Goal: Task Accomplishment & Management: Manage account settings

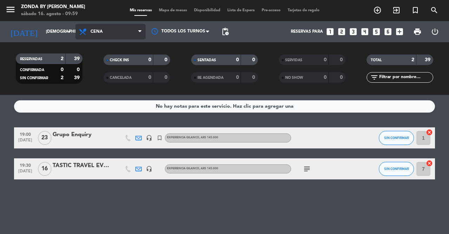
click at [109, 31] on span "Cena" at bounding box center [110, 31] width 70 height 15
click at [95, 65] on div "menu Zonda by [PERSON_NAME] [DATE] 16. agosto - 09:59 Mis reservas Mapa de mesa…" at bounding box center [224, 47] width 449 height 95
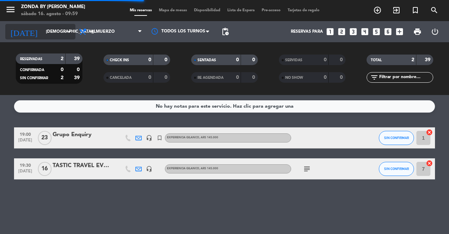
click at [51, 35] on input "[DEMOGRAPHIC_DATA][DATE]" at bounding box center [70, 32] width 56 height 12
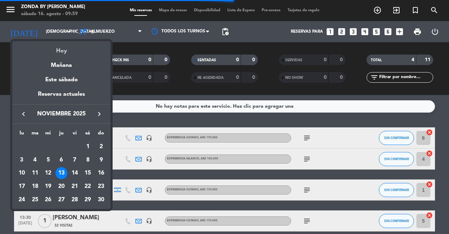
click at [58, 50] on div "Hoy" at bounding box center [61, 48] width 98 height 14
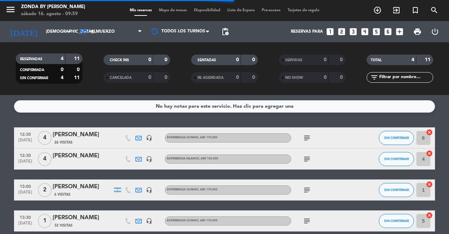
type input "sáb. 16 ago."
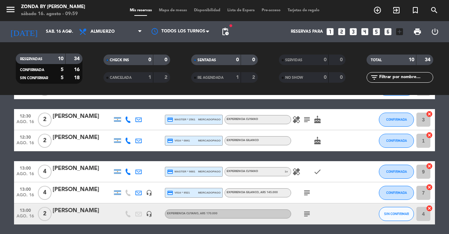
scroll to position [49, 0]
click at [67, 136] on div "[PERSON_NAME]" at bounding box center [83, 137] width 60 height 9
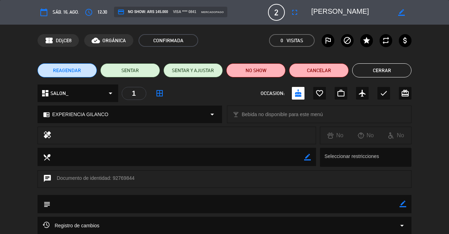
scroll to position [0, 0]
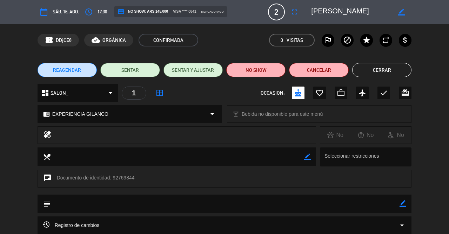
click at [381, 68] on button "Cerrar" at bounding box center [382, 70] width 59 height 14
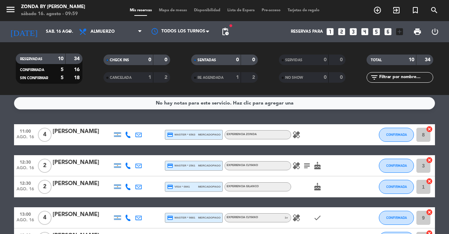
scroll to position [0, 0]
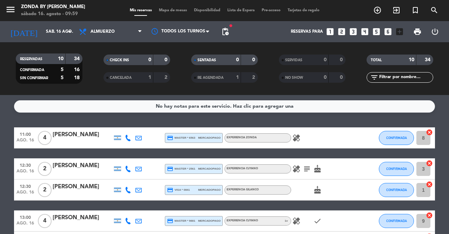
click at [298, 140] on icon "healing" at bounding box center [297, 137] width 8 height 8
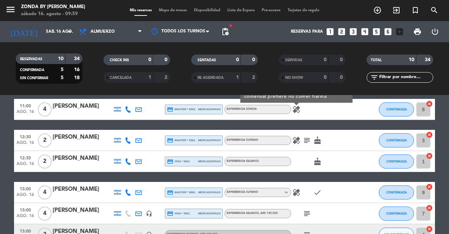
scroll to position [29, 0]
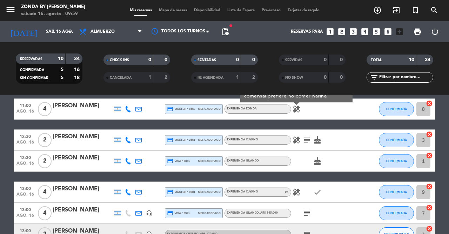
click at [296, 140] on icon "healing" at bounding box center [297, 140] width 8 height 8
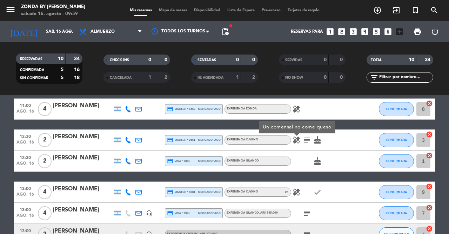
click at [317, 140] on icon "cake" at bounding box center [318, 140] width 8 height 8
click at [306, 140] on icon "subject" at bounding box center [307, 140] width 8 height 8
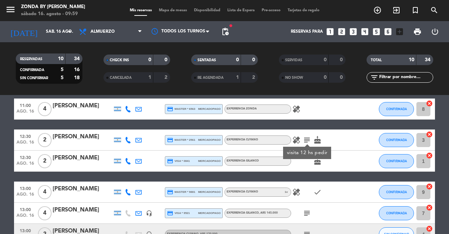
click at [316, 162] on icon "cake" at bounding box center [318, 161] width 8 height 8
click at [295, 193] on icon "healing" at bounding box center [297, 192] width 8 height 8
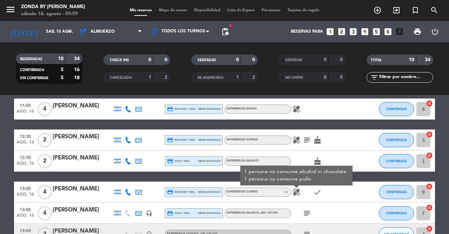
click at [298, 141] on icon "healing" at bounding box center [297, 140] width 8 height 8
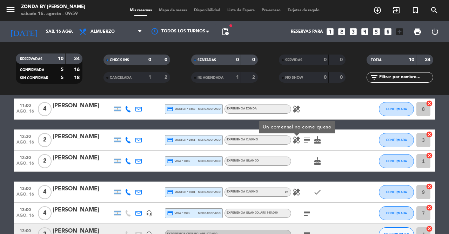
click at [304, 162] on div "cake" at bounding box center [322, 160] width 63 height 21
click at [295, 191] on icon "healing" at bounding box center [297, 192] width 8 height 8
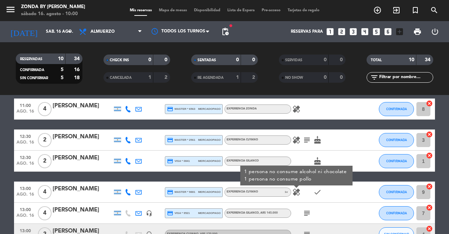
click at [344, 127] on div "11:00 [DATE] 4 [PERSON_NAME] credit_card master * 6563 mercadopago EXPERIENCIA …" at bounding box center [224, 223] width 421 height 250
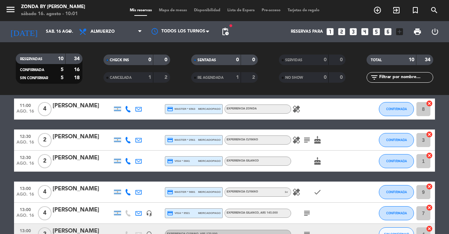
scroll to position [0, 0]
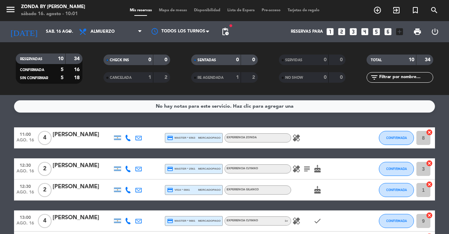
click at [294, 137] on icon "healing" at bounding box center [297, 137] width 8 height 8
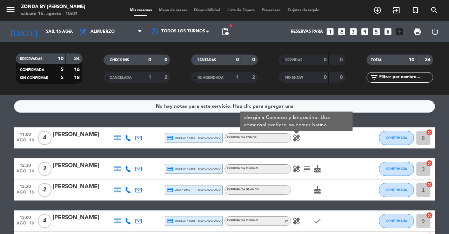
click at [344, 172] on div "healing subject cake" at bounding box center [322, 168] width 63 height 21
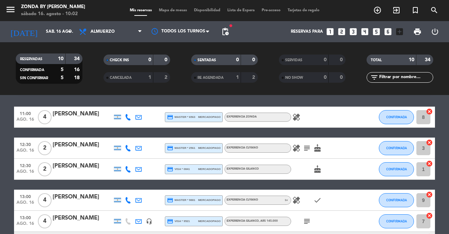
scroll to position [22, 0]
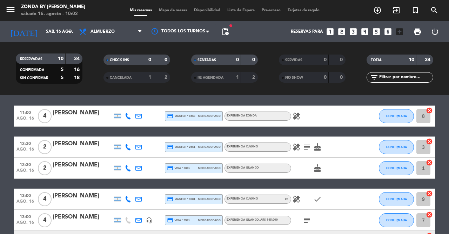
click at [57, 198] on div "[PERSON_NAME]" at bounding box center [83, 195] width 60 height 9
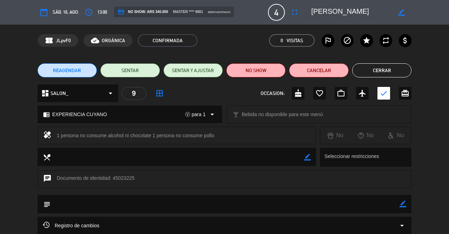
scroll to position [67, 0]
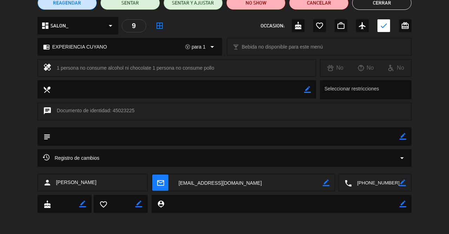
click at [378, 183] on textarea at bounding box center [375, 183] width 47 height 18
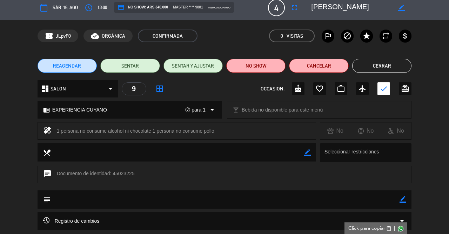
scroll to position [4, 0]
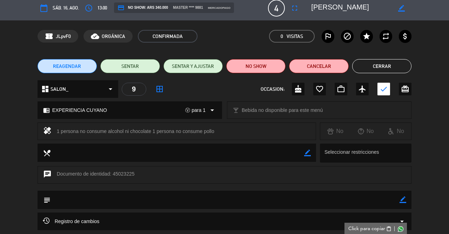
click at [386, 65] on button "Cerrar" at bounding box center [382, 66] width 59 height 14
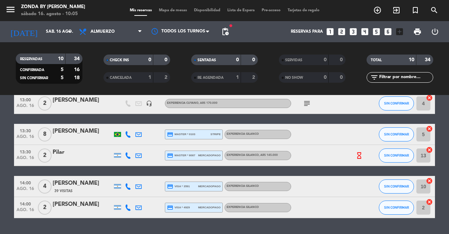
scroll to position [161, 0]
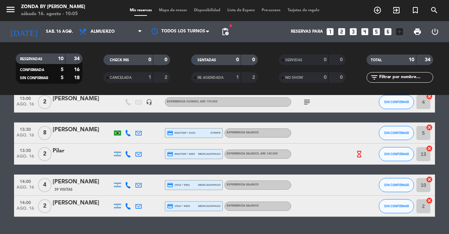
click at [75, 203] on div "[PERSON_NAME]" at bounding box center [83, 202] width 60 height 9
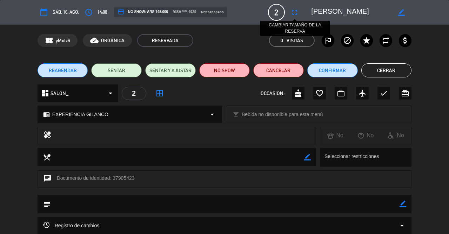
click at [297, 12] on icon "fullscreen" at bounding box center [295, 12] width 8 height 8
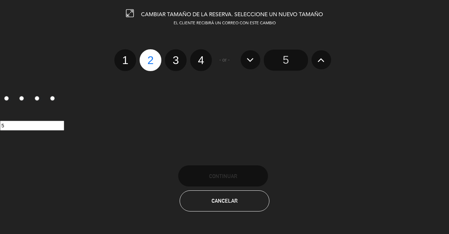
click at [201, 60] on label "4" at bounding box center [201, 60] width 22 height 22
click at [201, 56] on input "4" at bounding box center [200, 54] width 5 height 5
radio input "true"
radio input "false"
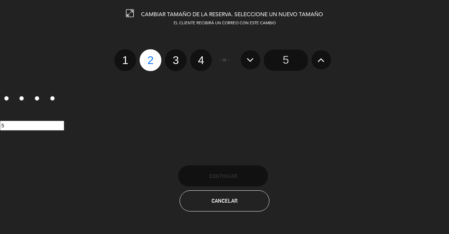
radio input "false"
radio input "true"
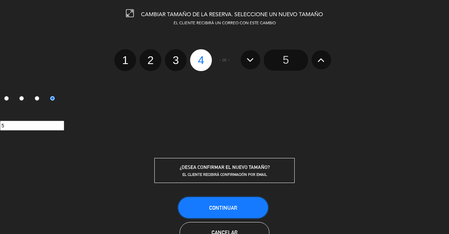
click at [210, 208] on span "Continuar" at bounding box center [223, 207] width 28 height 6
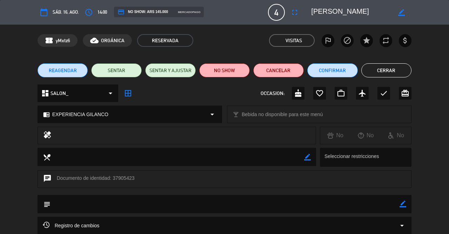
click at [387, 70] on button "Cerrar" at bounding box center [387, 70] width 51 height 14
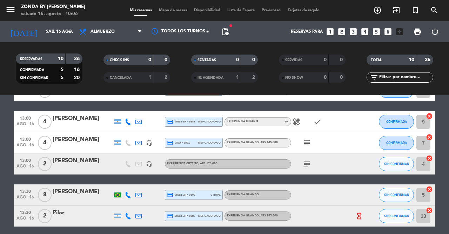
scroll to position [0, 0]
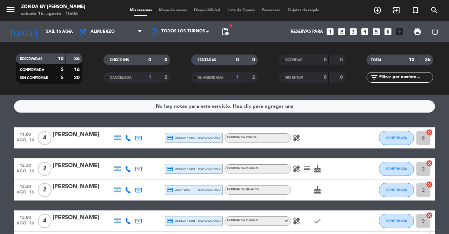
click at [304, 189] on div "cake" at bounding box center [322, 189] width 63 height 21
click at [320, 191] on icon "cake" at bounding box center [318, 189] width 8 height 8
click at [336, 192] on div "cake CUMPLEAÑOS" at bounding box center [322, 189] width 63 height 21
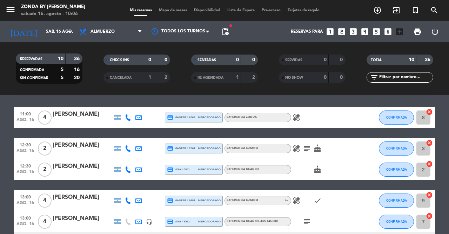
click at [320, 151] on icon "cake" at bounding box center [318, 148] width 8 height 8
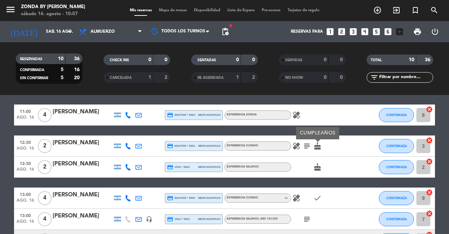
scroll to position [23, 0]
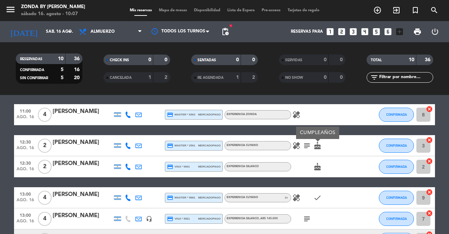
click at [296, 117] on icon "healing" at bounding box center [297, 114] width 8 height 8
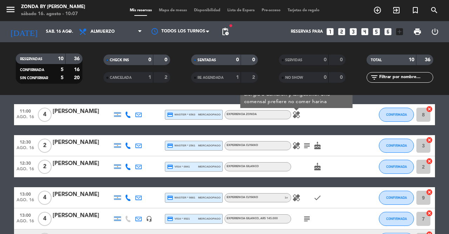
click at [332, 120] on div "healing alergia a Camaron y langostino. Una comensal prefiere no comer harina" at bounding box center [322, 114] width 63 height 21
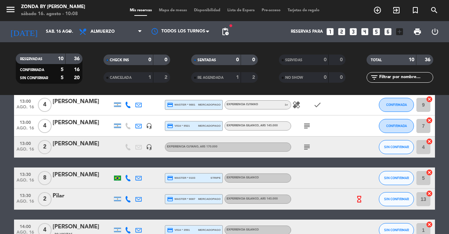
scroll to position [125, 0]
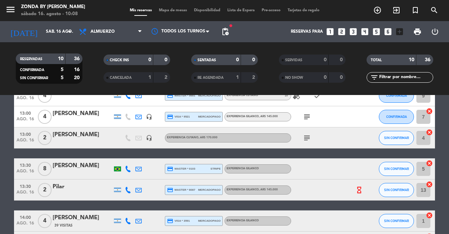
click at [68, 165] on div "[PERSON_NAME]" at bounding box center [83, 165] width 60 height 9
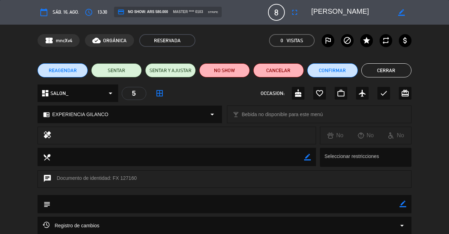
scroll to position [67, 0]
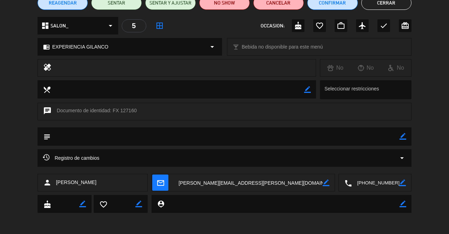
click at [370, 184] on textarea at bounding box center [375, 183] width 47 height 18
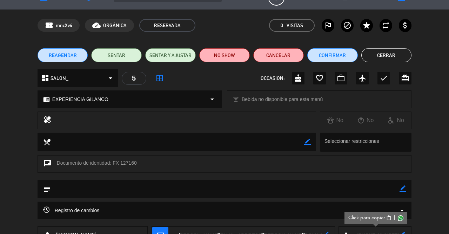
click at [386, 58] on button "Cerrar" at bounding box center [387, 55] width 51 height 14
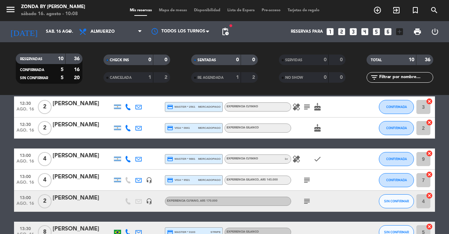
scroll to position [55, 0]
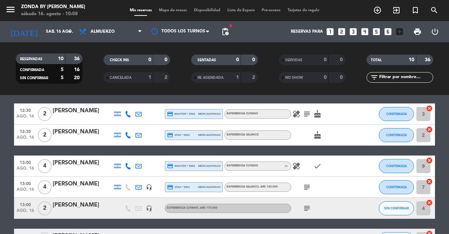
click at [298, 165] on icon "healing" at bounding box center [297, 166] width 8 height 8
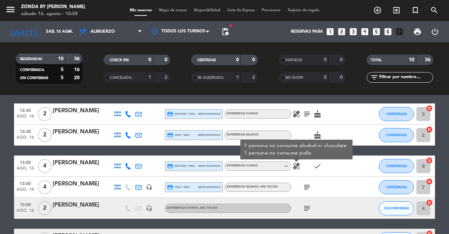
click at [340, 177] on div "subject" at bounding box center [322, 186] width 63 height 21
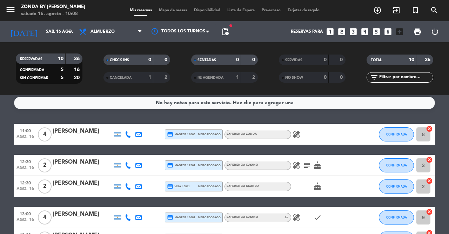
scroll to position [0, 0]
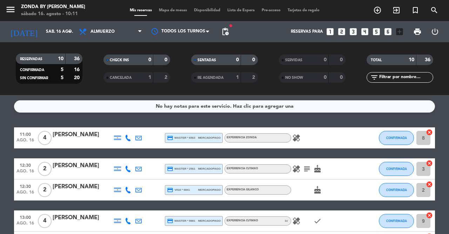
click at [298, 170] on icon "healing" at bounding box center [297, 168] width 8 height 8
click at [333, 169] on div "healing Un comensal no come queso subject cake" at bounding box center [322, 168] width 63 height 21
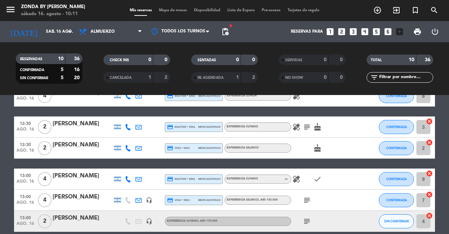
scroll to position [43, 0]
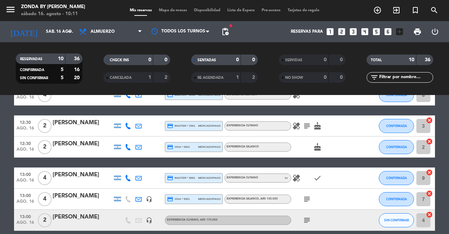
click at [295, 178] on icon "healing" at bounding box center [297, 177] width 8 height 8
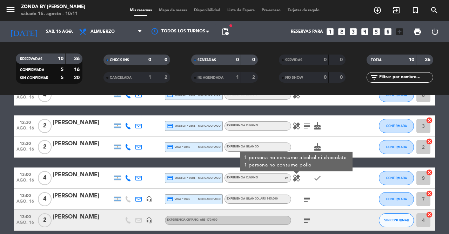
click at [306, 198] on icon "subject" at bounding box center [307, 199] width 8 height 8
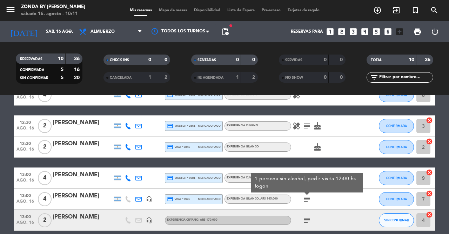
click at [306, 198] on icon "subject" at bounding box center [307, 199] width 8 height 8
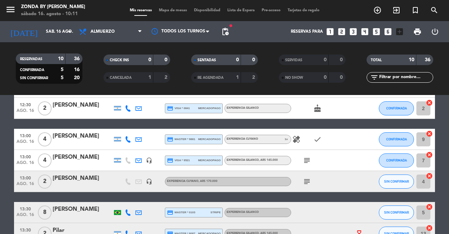
scroll to position [83, 0]
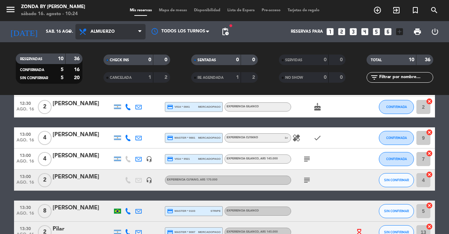
click at [110, 38] on span "Almuerzo" at bounding box center [110, 31] width 70 height 15
click at [102, 75] on div "menu Zonda by [PERSON_NAME] [DATE] 16. agosto - 10:24 Mis reservas Mapa de mesa…" at bounding box center [224, 47] width 449 height 95
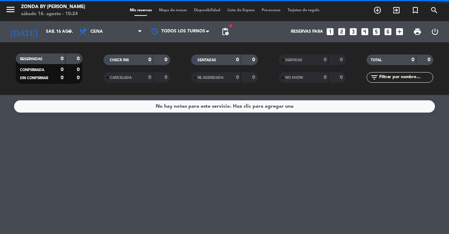
scroll to position [0, 0]
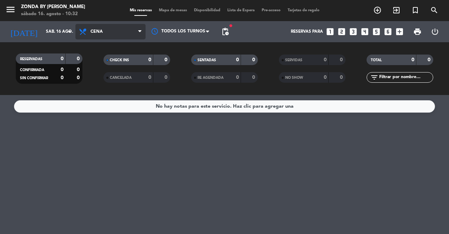
click at [112, 31] on span "Cena" at bounding box center [110, 31] width 70 height 15
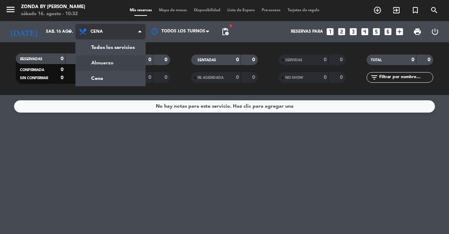
click at [108, 60] on div "menu Zonda by [PERSON_NAME] [DATE] 16. agosto - 10:32 Mis reservas Mapa de mesa…" at bounding box center [224, 47] width 449 height 95
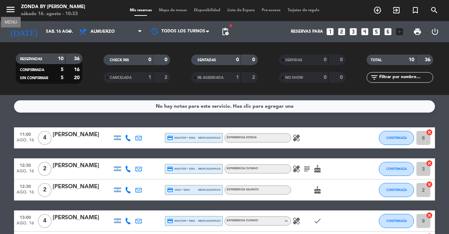
click at [10, 9] on icon "menu" at bounding box center [10, 9] width 11 height 11
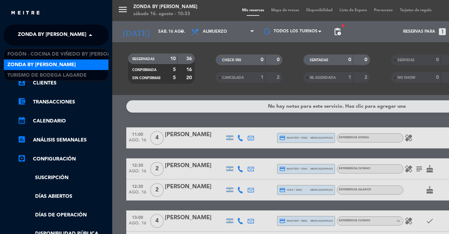
click at [51, 36] on span "Zonda by [PERSON_NAME]" at bounding box center [52, 35] width 68 height 15
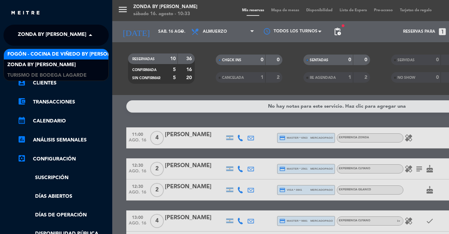
click at [41, 54] on span "Fogón - Cocina de viñedo by [PERSON_NAME]" at bounding box center [68, 54] width 123 height 8
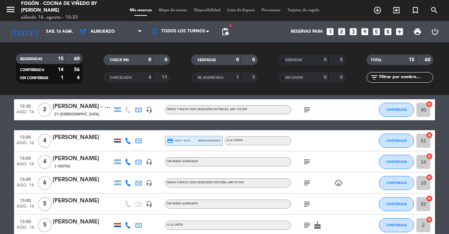
scroll to position [23, 0]
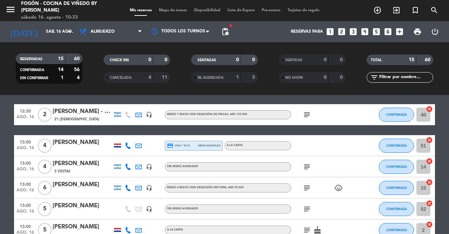
click at [81, 113] on div "[PERSON_NAME] - Suntrip" at bounding box center [83, 111] width 60 height 9
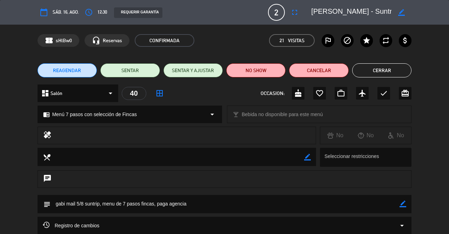
click at [394, 67] on button "Cerrar" at bounding box center [382, 70] width 59 height 14
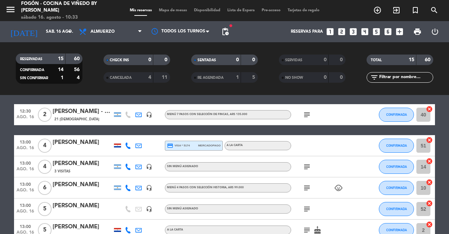
click at [74, 142] on div "[PERSON_NAME]" at bounding box center [83, 142] width 60 height 9
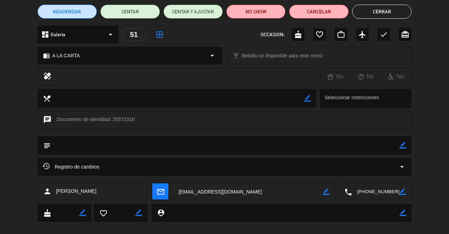
scroll to position [34, 0]
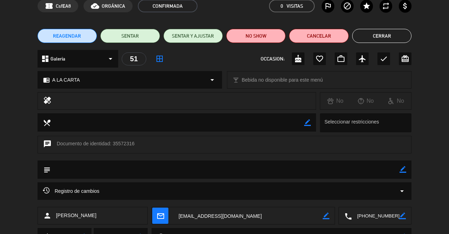
click at [394, 34] on button "Cerrar" at bounding box center [382, 36] width 59 height 14
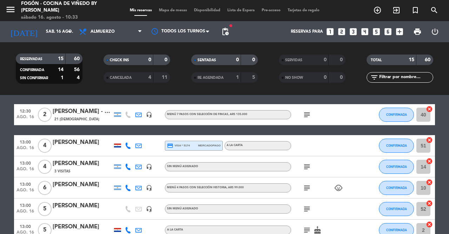
click at [69, 170] on span "3 Visitas" at bounding box center [62, 171] width 16 height 6
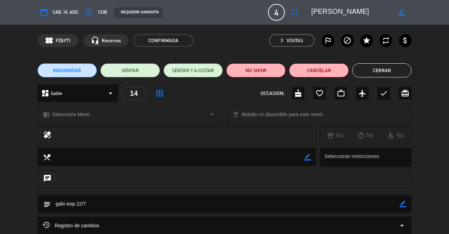
click at [383, 67] on button "Cerrar" at bounding box center [382, 70] width 59 height 14
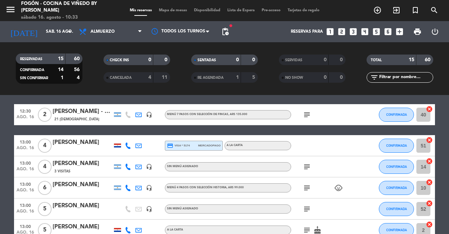
click at [68, 188] on div "[PERSON_NAME]" at bounding box center [83, 184] width 60 height 9
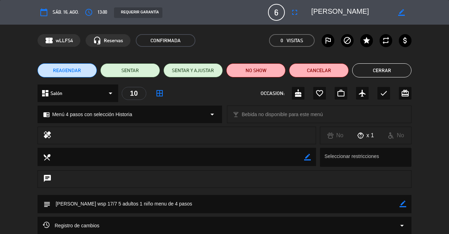
click at [382, 71] on button "Cerrar" at bounding box center [382, 70] width 59 height 14
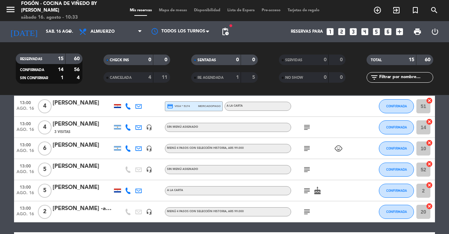
scroll to position [76, 0]
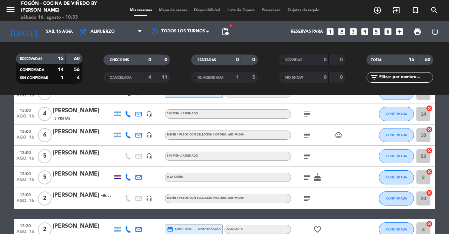
click at [64, 152] on div "[PERSON_NAME]" at bounding box center [83, 152] width 60 height 9
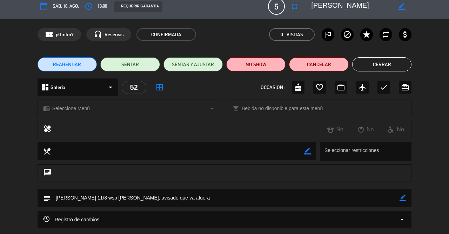
scroll to position [5, 0]
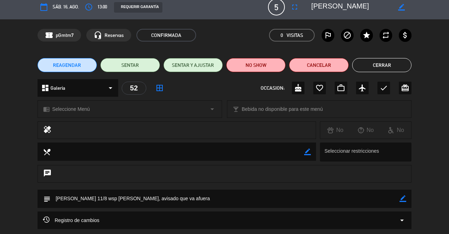
click at [385, 68] on button "Cerrar" at bounding box center [382, 65] width 59 height 14
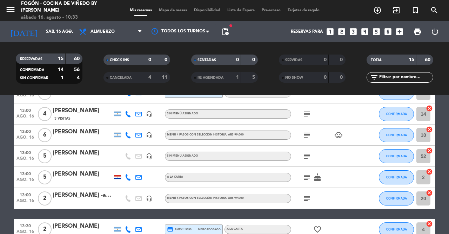
click at [74, 175] on div "[PERSON_NAME]" at bounding box center [83, 173] width 60 height 9
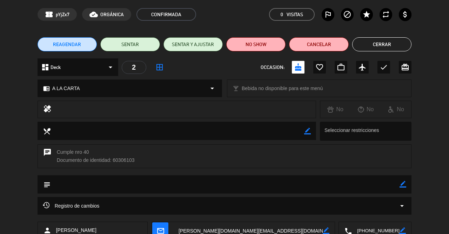
scroll to position [25, 0]
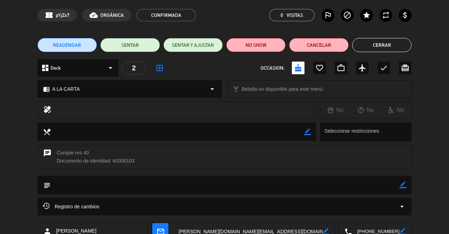
click at [390, 47] on button "Cerrar" at bounding box center [382, 45] width 59 height 14
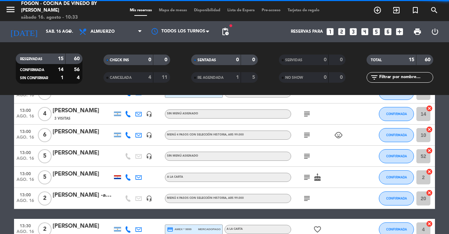
click at [70, 198] on div "[PERSON_NAME] -almatrip" at bounding box center [83, 194] width 60 height 9
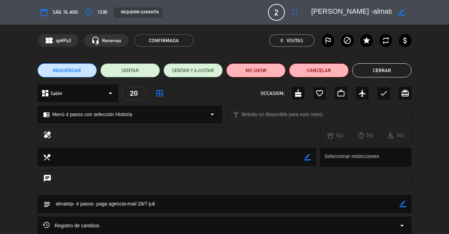
click at [384, 70] on button "Cerrar" at bounding box center [382, 70] width 59 height 14
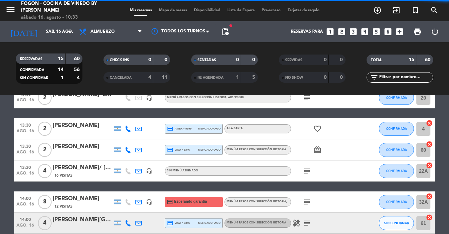
scroll to position [183, 0]
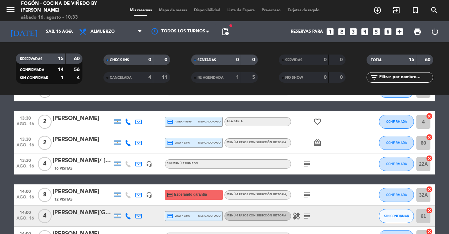
click at [83, 127] on div at bounding box center [83, 126] width 60 height 6
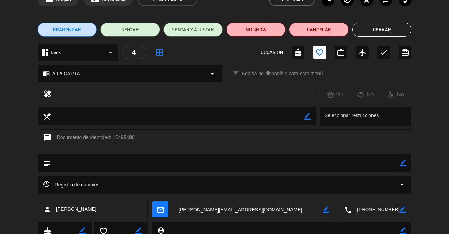
scroll to position [29, 0]
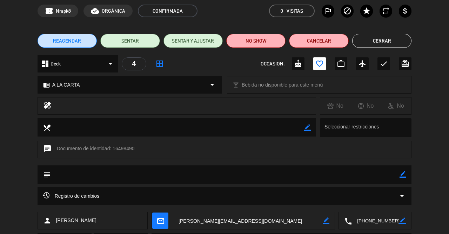
click at [373, 41] on button "Cerrar" at bounding box center [382, 41] width 59 height 14
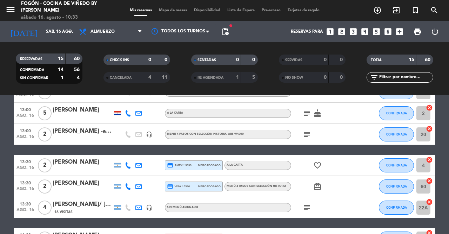
scroll to position [197, 0]
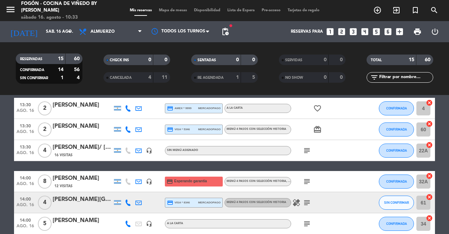
click at [81, 123] on div "[PERSON_NAME]" at bounding box center [83, 125] width 60 height 9
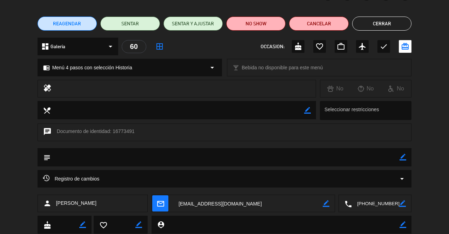
scroll to position [23, 0]
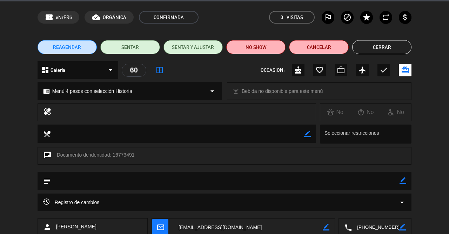
click at [384, 46] on button "Cerrar" at bounding box center [382, 47] width 59 height 14
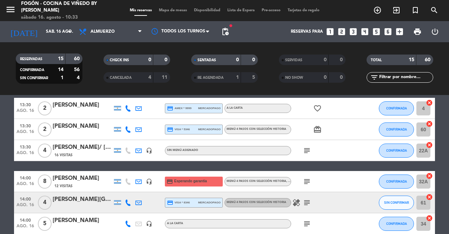
click at [74, 147] on div "[PERSON_NAME]/ [PERSON_NAME]" at bounding box center [83, 147] width 60 height 9
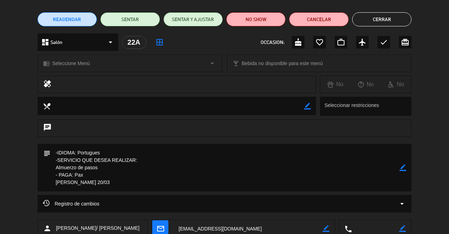
scroll to position [51, 0]
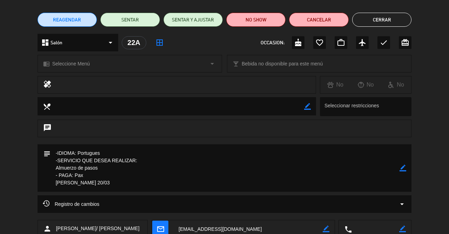
click at [382, 18] on button "Cerrar" at bounding box center [382, 20] width 59 height 14
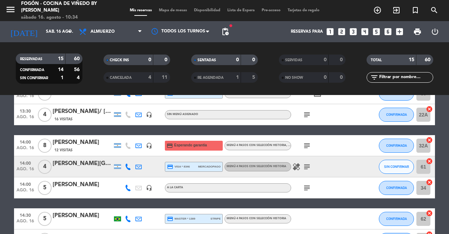
scroll to position [234, 0]
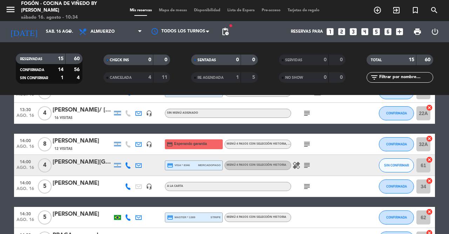
click at [87, 142] on div "[PERSON_NAME]" at bounding box center [83, 140] width 60 height 9
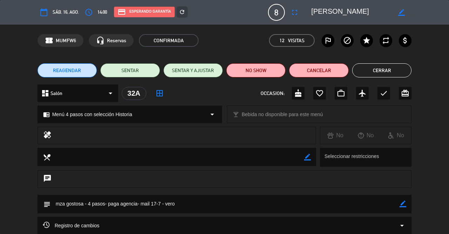
click at [382, 70] on button "Cerrar" at bounding box center [382, 70] width 59 height 14
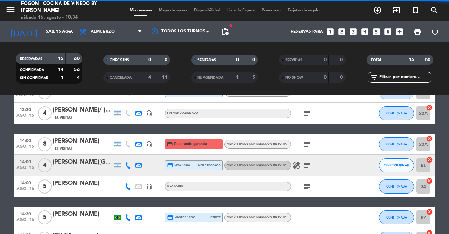
scroll to position [265, 0]
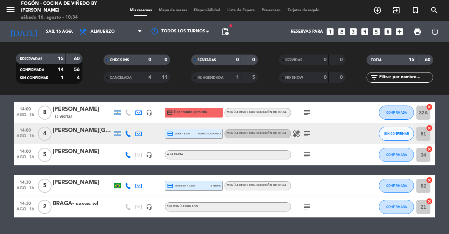
click at [85, 132] on div "[PERSON_NAME][GEOGRAPHIC_DATA]" at bounding box center [83, 130] width 60 height 9
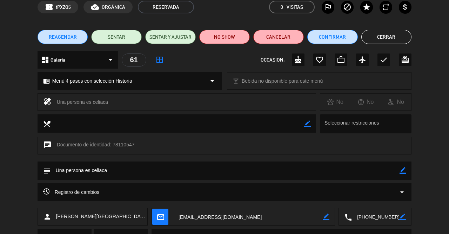
scroll to position [31, 0]
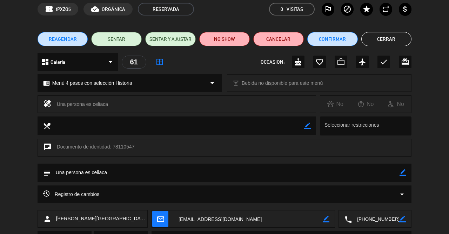
click at [385, 40] on button "Cerrar" at bounding box center [387, 39] width 51 height 14
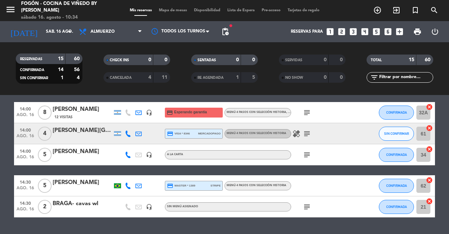
click at [71, 156] on div "[PERSON_NAME]" at bounding box center [83, 151] width 60 height 9
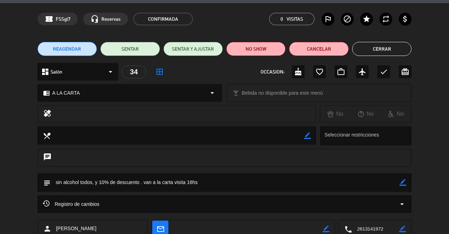
scroll to position [19, 0]
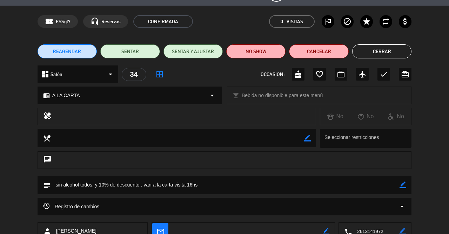
click at [375, 48] on button "Cerrar" at bounding box center [382, 51] width 59 height 14
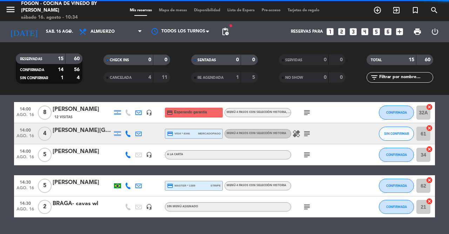
scroll to position [284, 0]
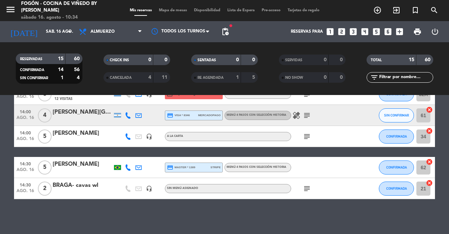
click at [74, 164] on div "[PERSON_NAME]" at bounding box center [83, 163] width 60 height 9
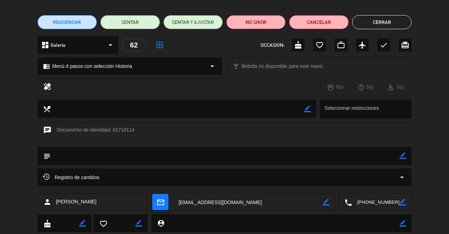
scroll to position [48, 0]
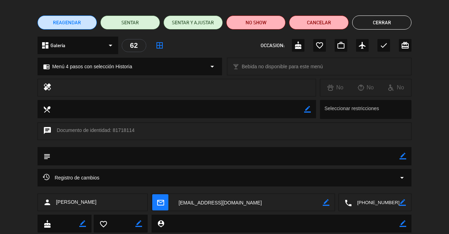
click at [390, 18] on button "Cerrar" at bounding box center [382, 22] width 59 height 14
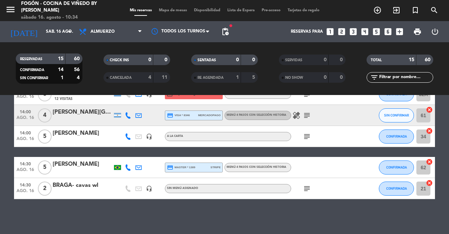
click at [72, 191] on div at bounding box center [83, 193] width 60 height 6
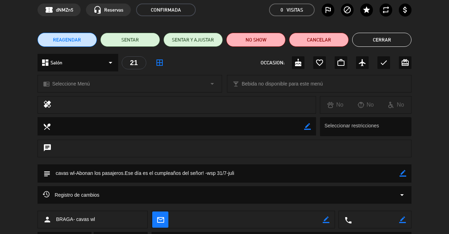
scroll to position [67, 0]
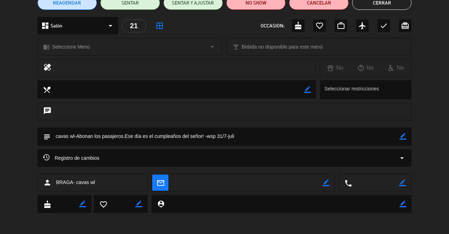
click at [379, 5] on button "Cerrar" at bounding box center [382, 3] width 59 height 14
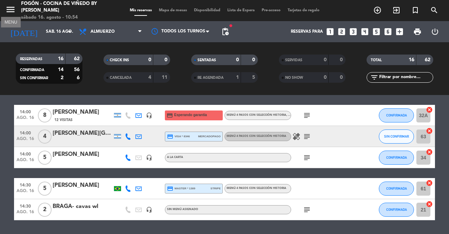
click at [15, 9] on icon "menu" at bounding box center [10, 9] width 11 height 11
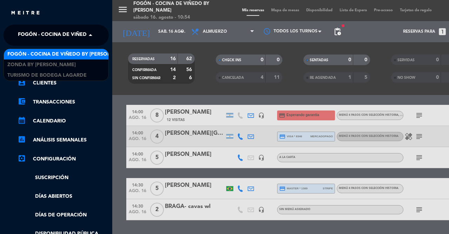
click at [46, 35] on span "Fogón - Cocina de viñedo by [PERSON_NAME]" at bounding box center [79, 35] width 123 height 15
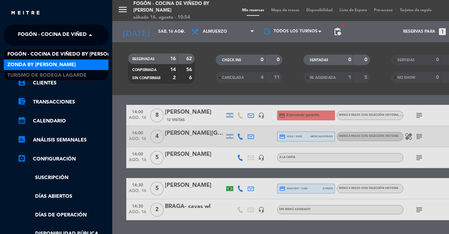
click at [36, 68] on span "Zonda by [PERSON_NAME]" at bounding box center [41, 65] width 68 height 8
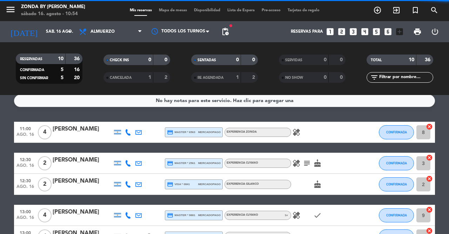
scroll to position [0, 0]
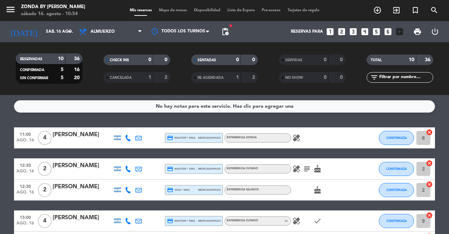
click at [74, 135] on div "[PERSON_NAME]" at bounding box center [83, 134] width 60 height 9
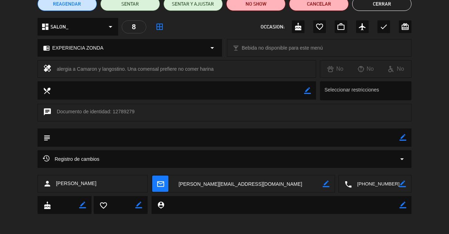
scroll to position [67, 0]
click at [369, 184] on textarea at bounding box center [375, 184] width 47 height 18
